Goal: Find specific page/section: Find specific page/section

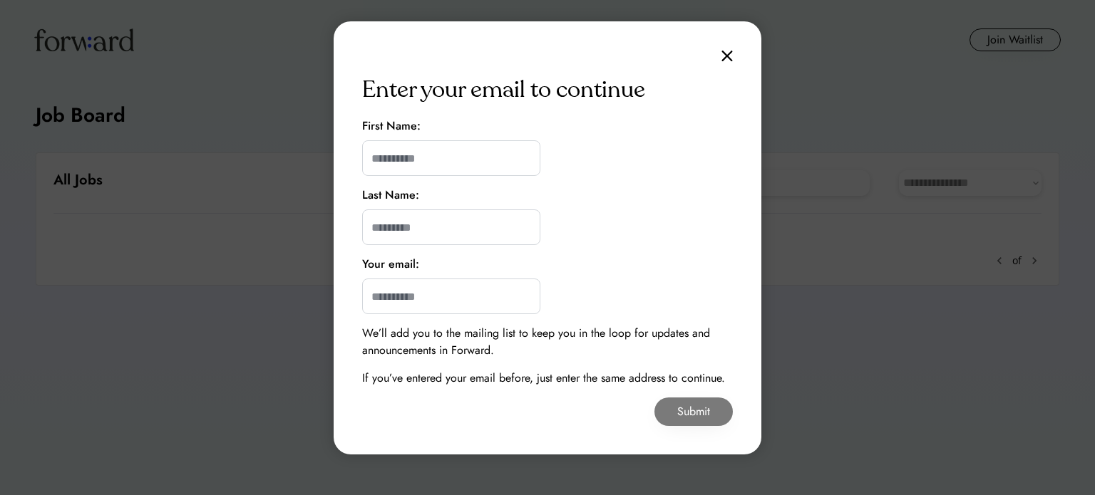
click at [723, 56] on img at bounding box center [726, 56] width 11 height 12
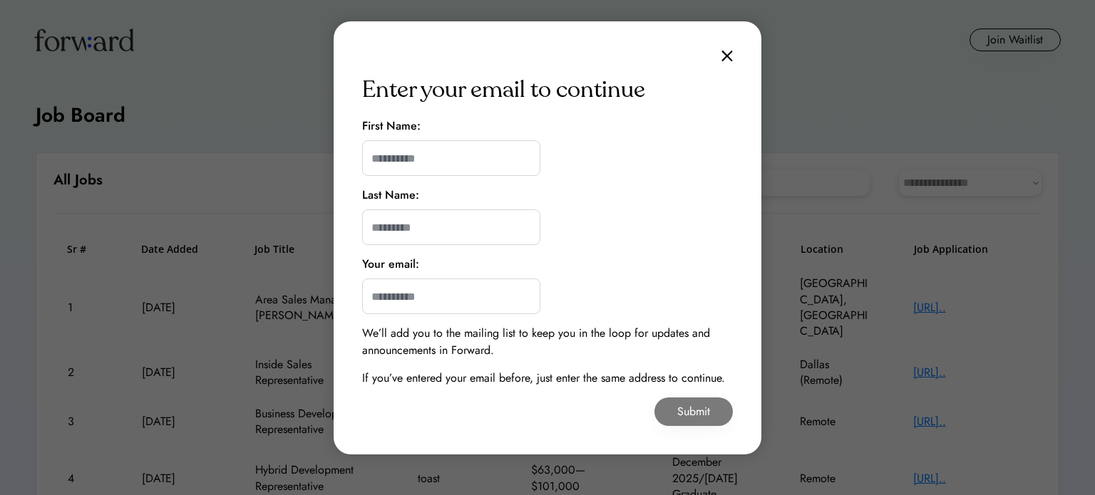
click at [727, 56] on img at bounding box center [726, 56] width 11 height 12
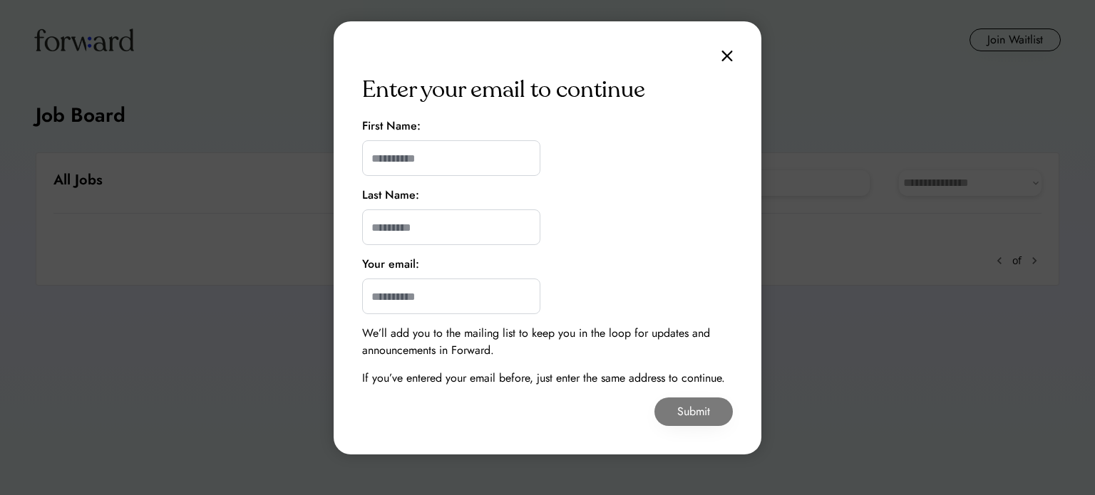
click at [145, 445] on div at bounding box center [547, 247] width 1095 height 495
